Goal: Task Accomplishment & Management: Complete application form

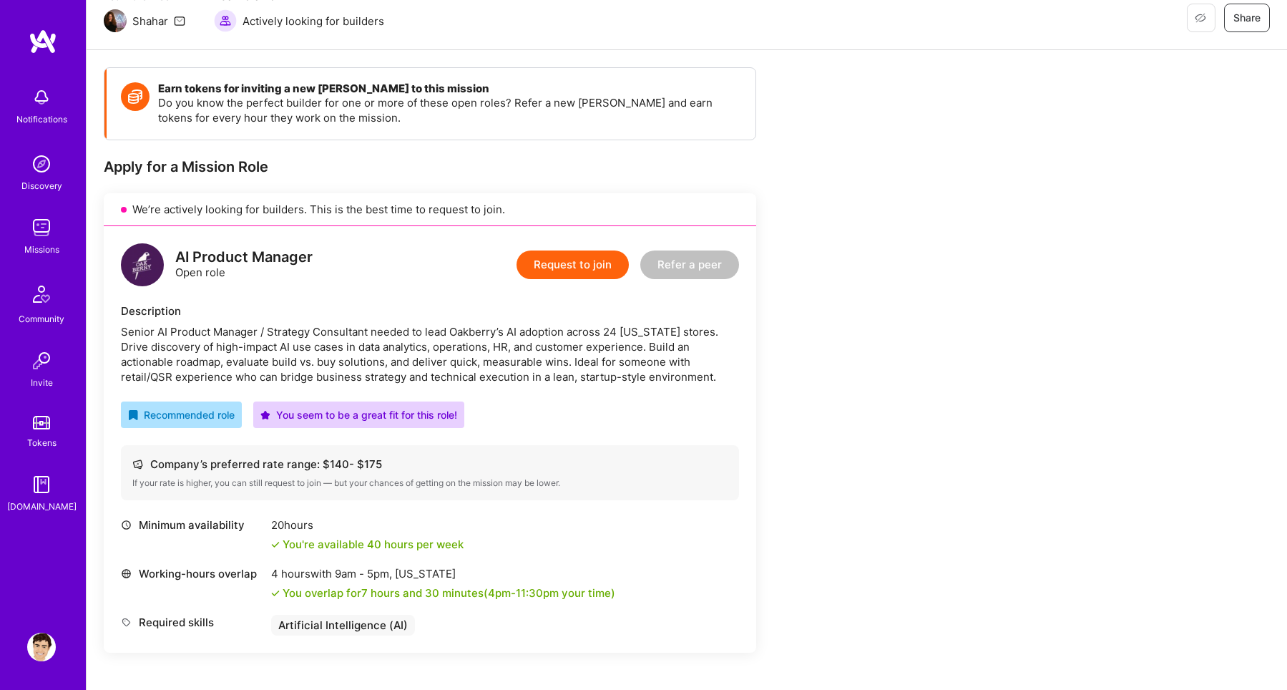
scroll to position [136, 0]
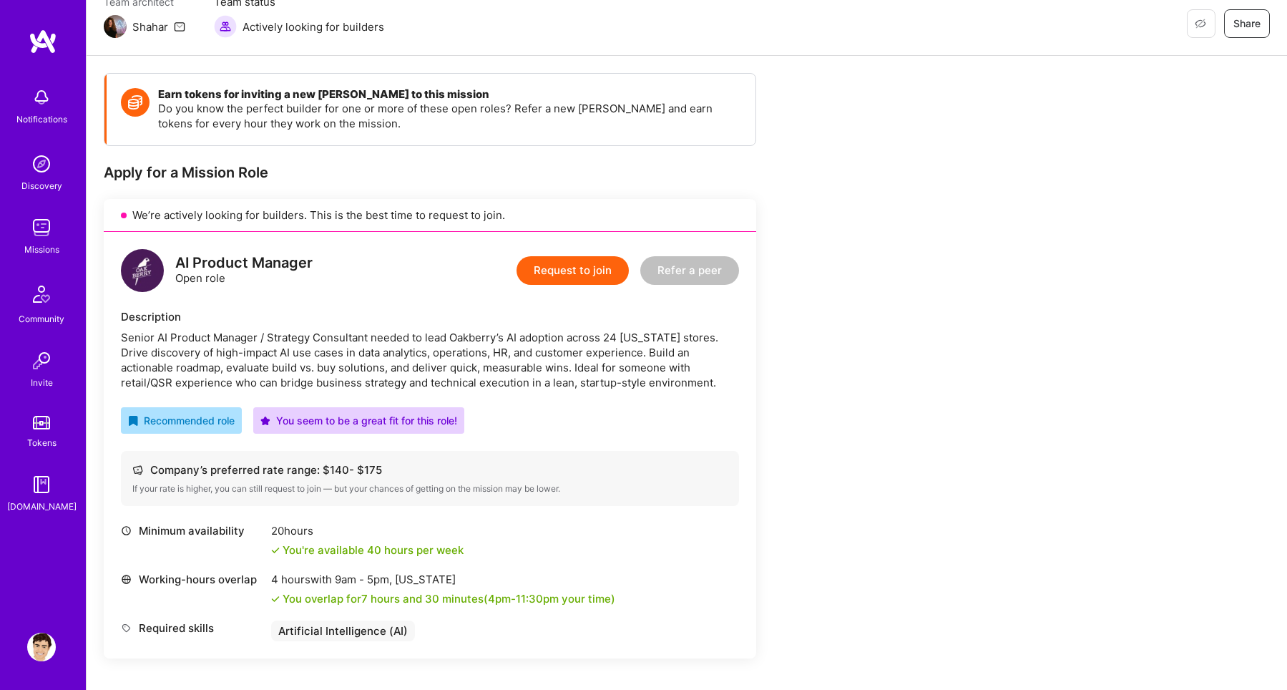
click at [605, 278] on button "Request to join" at bounding box center [573, 270] width 112 height 29
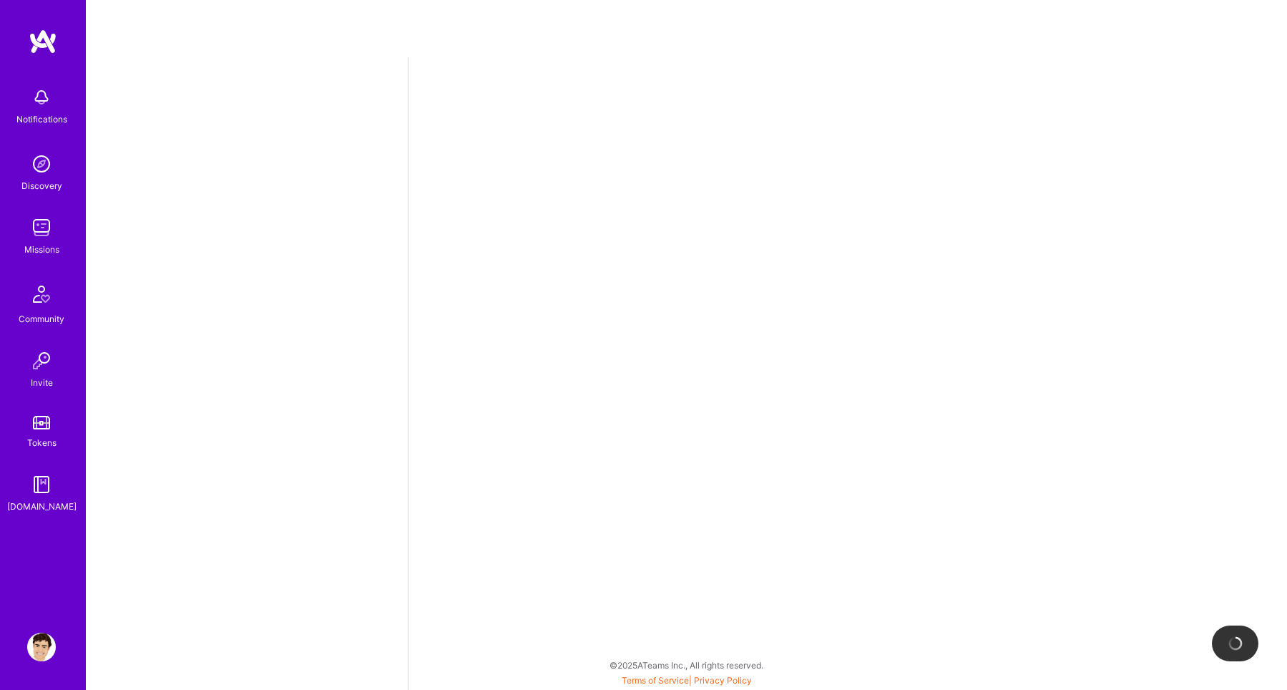
select select "IL"
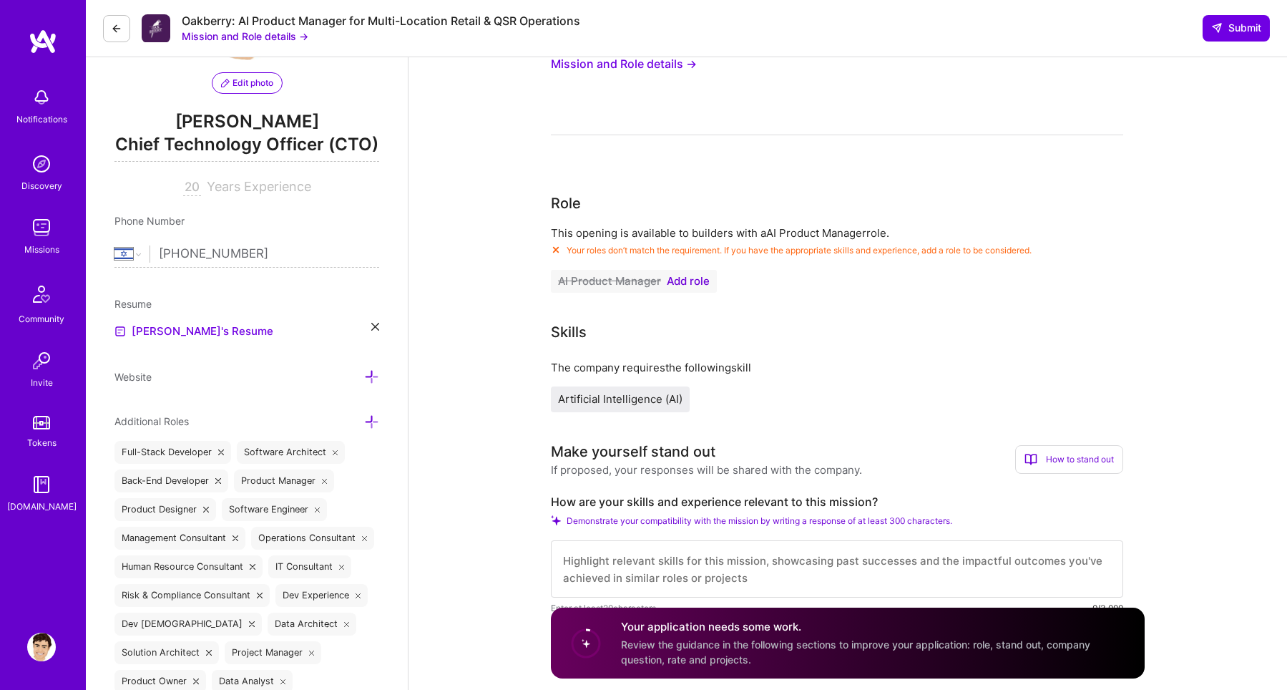
scroll to position [142, 0]
click at [676, 277] on span "Add role" at bounding box center [688, 278] width 43 height 11
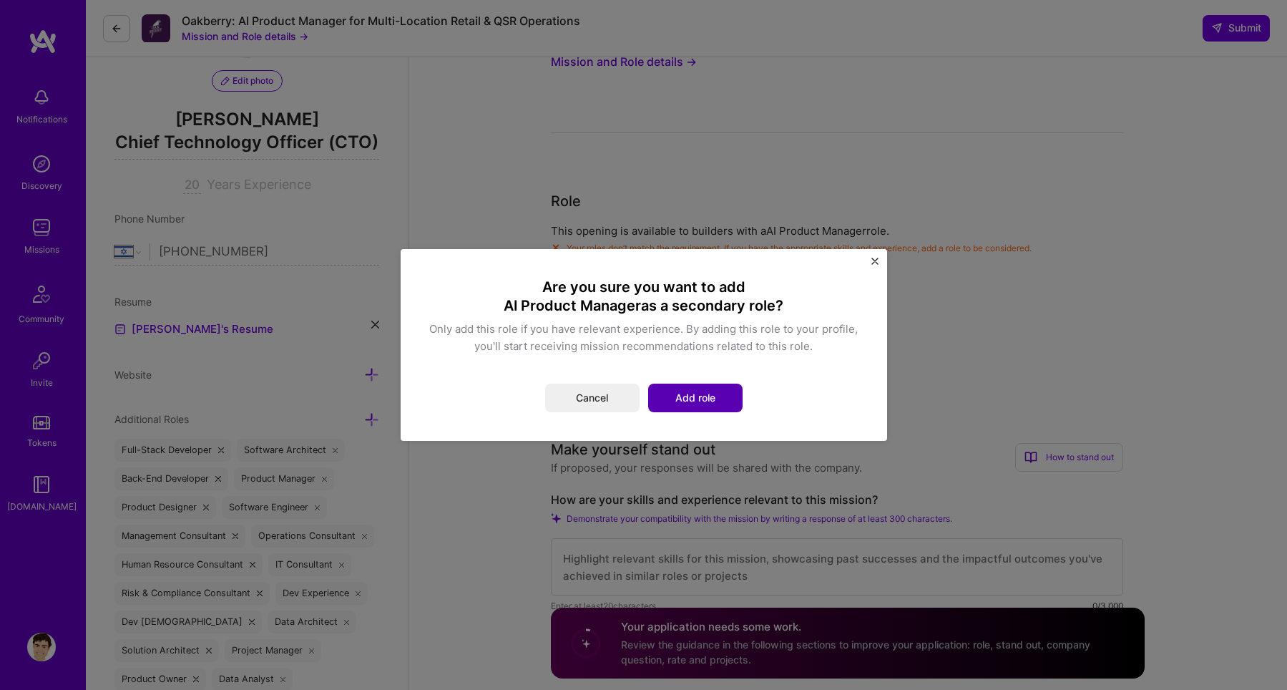
click at [701, 388] on button "Add role" at bounding box center [695, 397] width 94 height 29
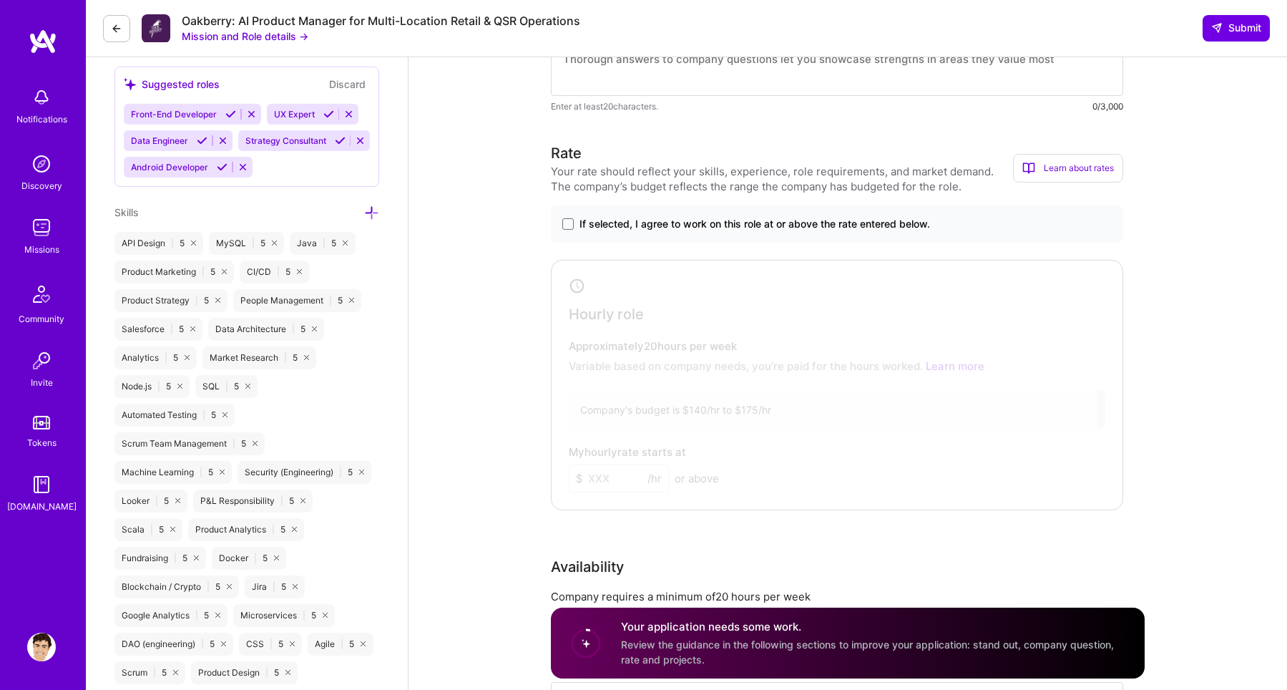
scroll to position [850, 0]
click at [569, 225] on span at bounding box center [567, 225] width 11 height 11
click at [0, 0] on input "If selected, I agree to work on this role at or above the rate entered below." at bounding box center [0, 0] width 0 height 0
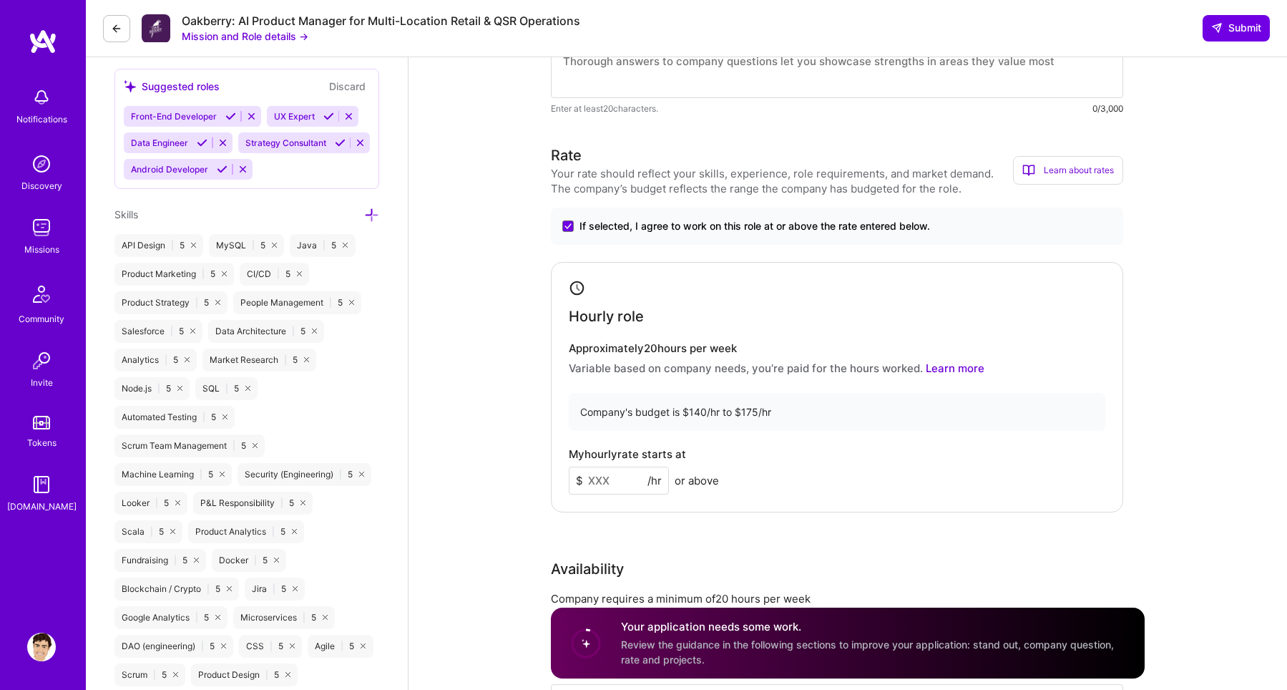
click at [617, 479] on input at bounding box center [619, 480] width 100 height 28
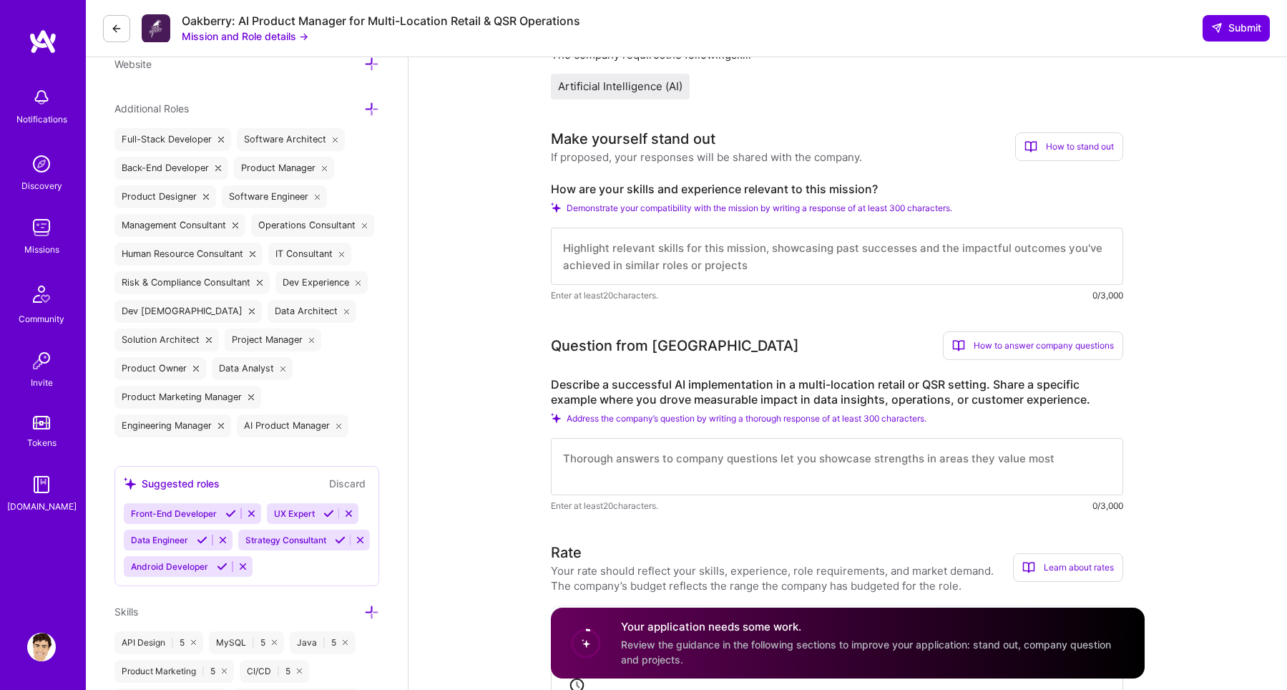
scroll to position [451, 0]
type input "174"
drag, startPoint x: 923, startPoint y: 386, endPoint x: 943, endPoint y: 386, distance: 20.0
click at [943, 386] on label "Describe a successful AI implementation in a multi-location retail or QSR setti…" at bounding box center [837, 394] width 572 height 30
copy label "QSR"
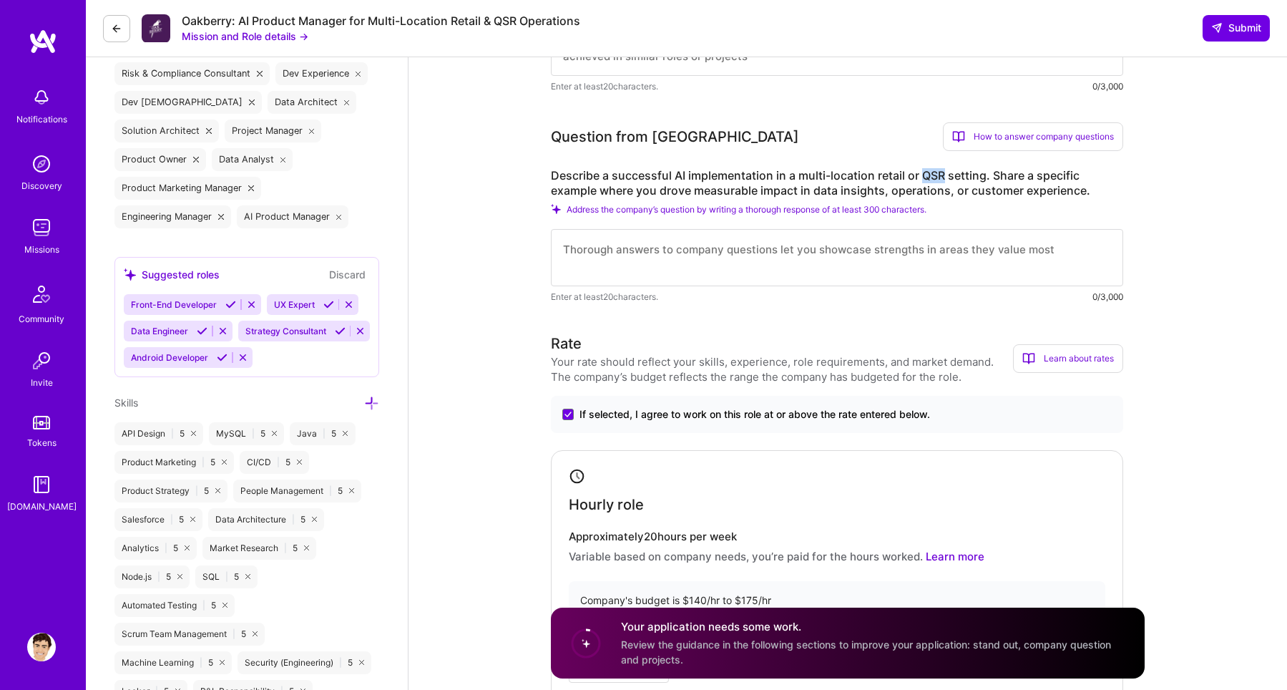
scroll to position [666, 0]
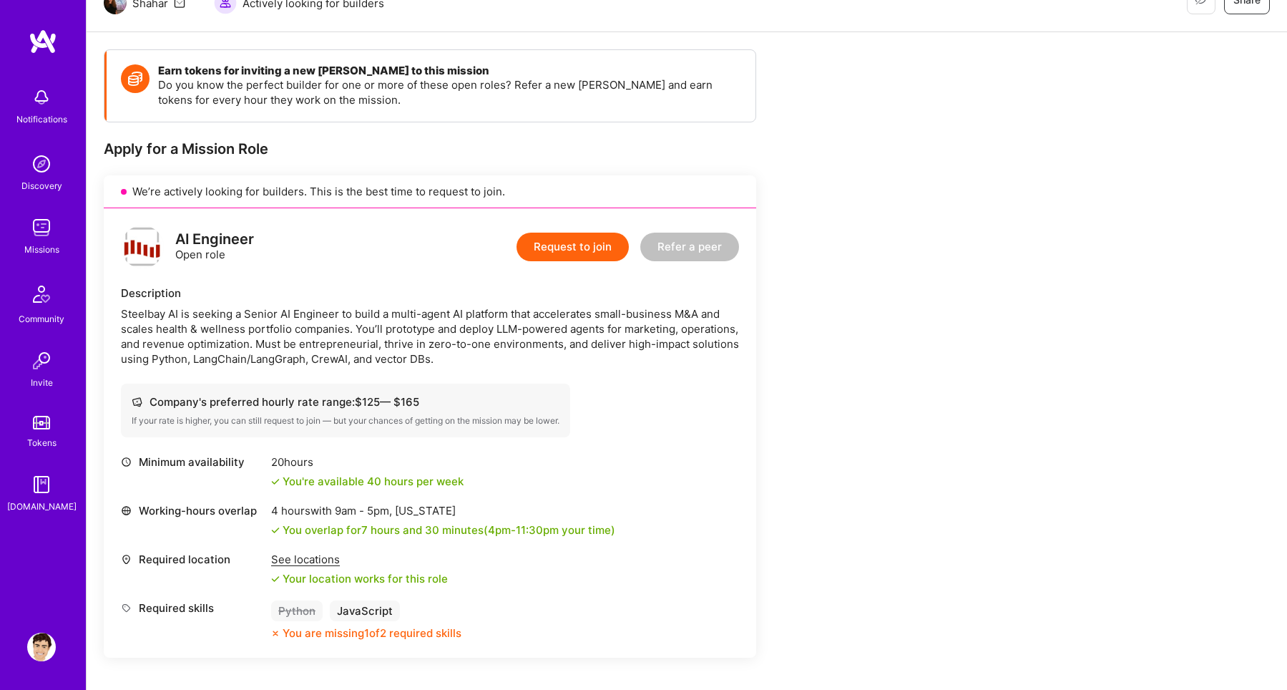
scroll to position [198, 0]
